Goal: Find specific page/section: Find specific page/section

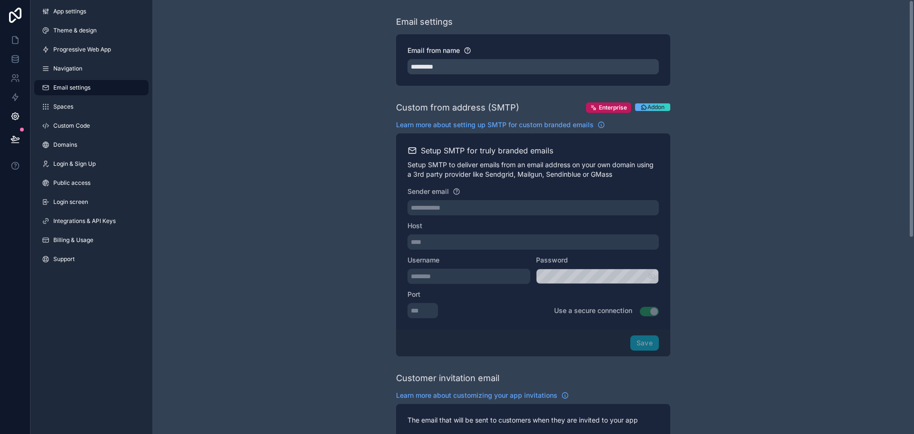
click at [302, 153] on div "**********" at bounding box center [533, 389] width 762 height 779
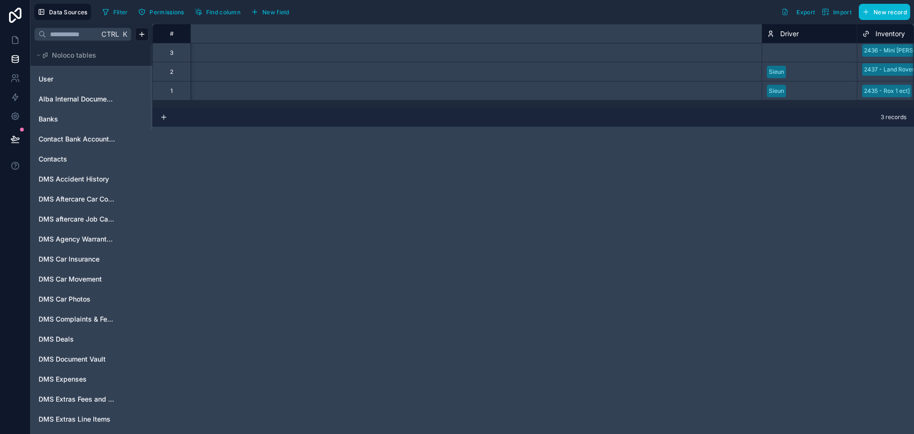
scroll to position [0, 762]
